Goal: Information Seeking & Learning: Learn about a topic

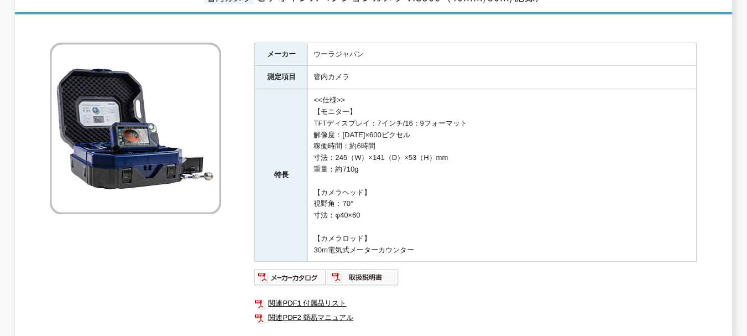
scroll to position [166, 0]
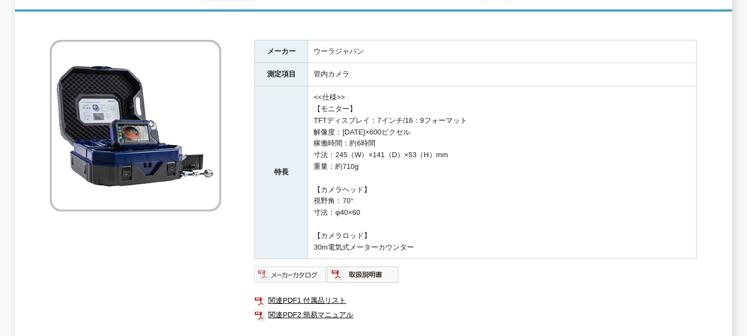
click at [269, 266] on img at bounding box center [290, 275] width 72 height 18
click at [352, 266] on img at bounding box center [363, 275] width 72 height 18
click at [337, 202] on td "<<仕様>> 【モニター】 TFTディスプレイ：7インチ/16：9フォーマット 解像度：1024×600ピクセル 稼働時間：約6時間 寸法：245（W）×14…" at bounding box center [502, 172] width 389 height 173
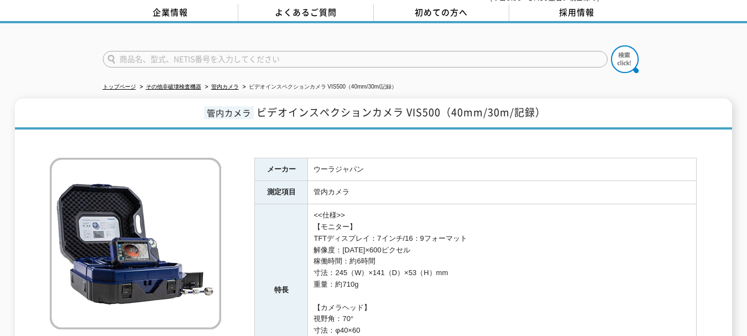
scroll to position [0, 0]
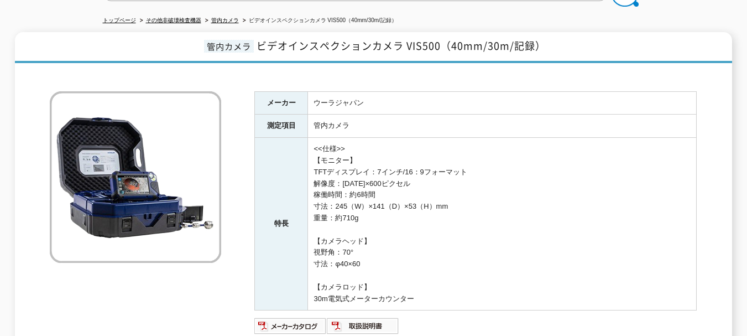
scroll to position [104, 0]
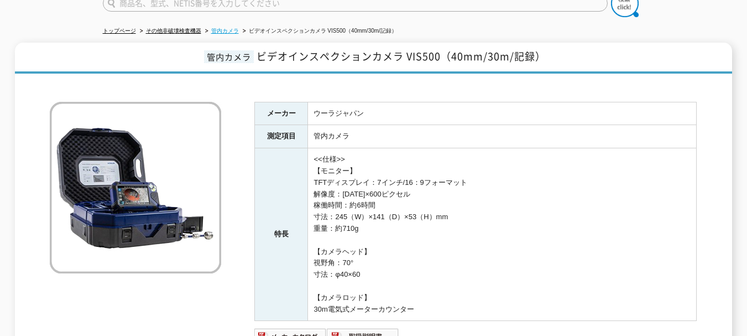
click at [233, 28] on link "管内カメラ" at bounding box center [225, 31] width 28 height 6
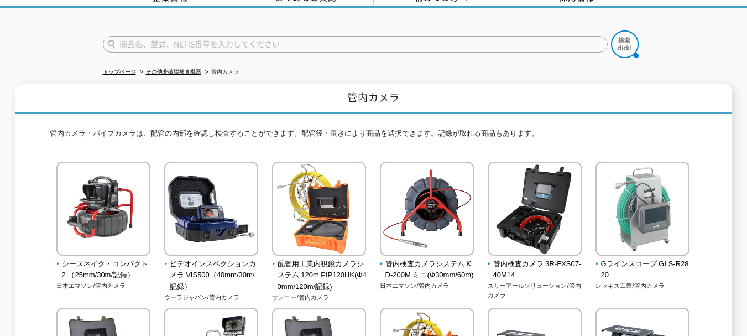
scroll to position [111, 0]
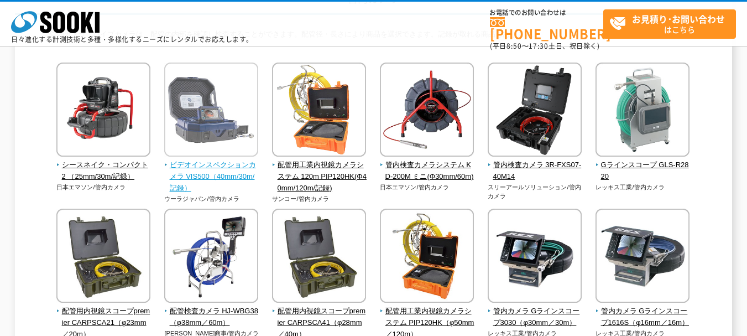
click at [211, 183] on span "ビデオインスペクションカメラ VIS500（40mm/30m/記録）" at bounding box center [211, 176] width 95 height 34
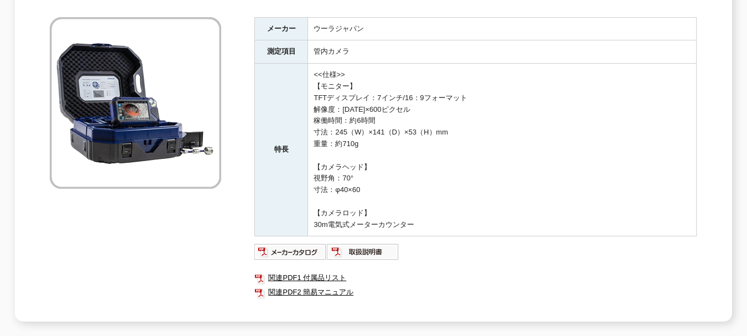
scroll to position [277, 0]
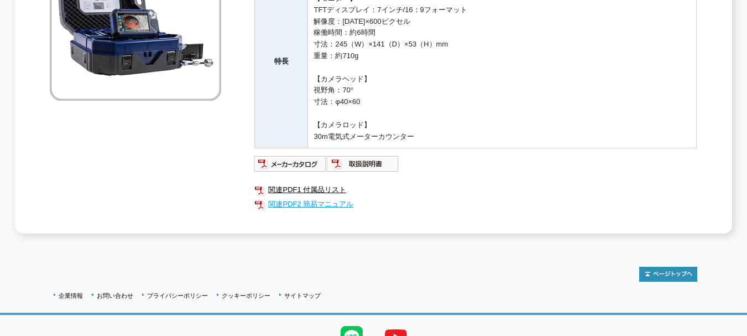
click at [288, 198] on link "関連PDF2 簡易マニュアル" at bounding box center [475, 204] width 443 height 14
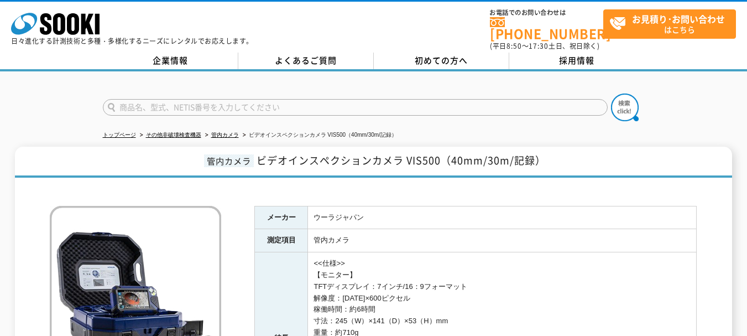
click at [264, 206] on th "メーカー" at bounding box center [281, 217] width 53 height 23
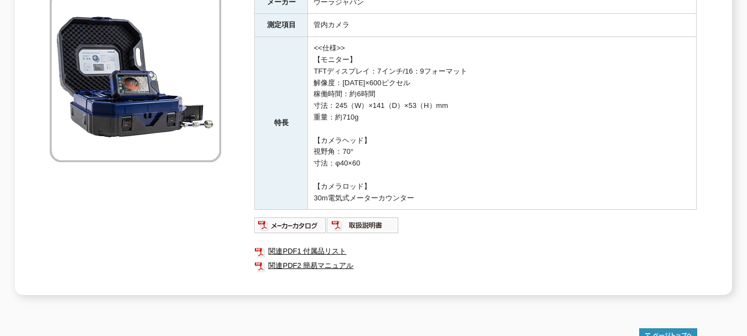
scroll to position [221, 0]
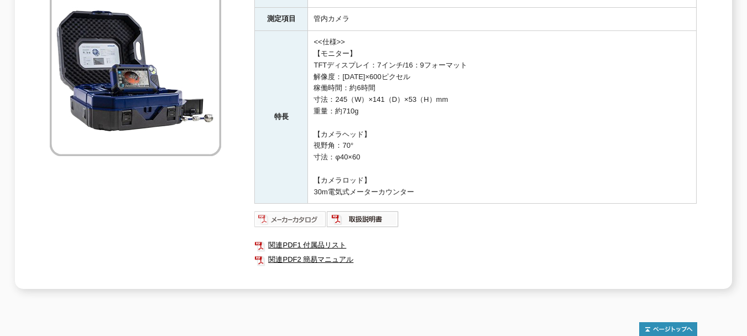
click at [304, 210] on img at bounding box center [290, 219] width 72 height 18
